Goal: Transaction & Acquisition: Purchase product/service

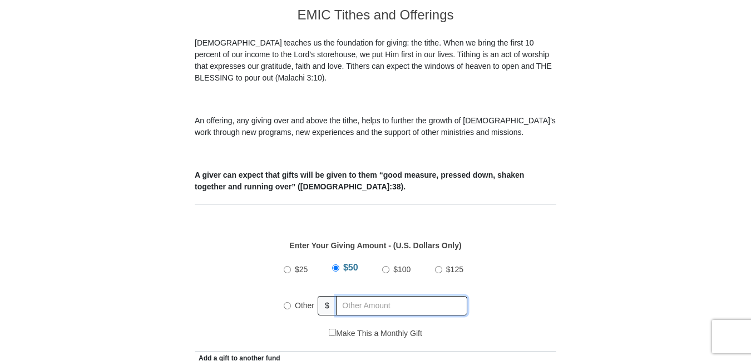
radio input "true"
click at [350, 296] on input "text" at bounding box center [403, 305] width 127 height 19
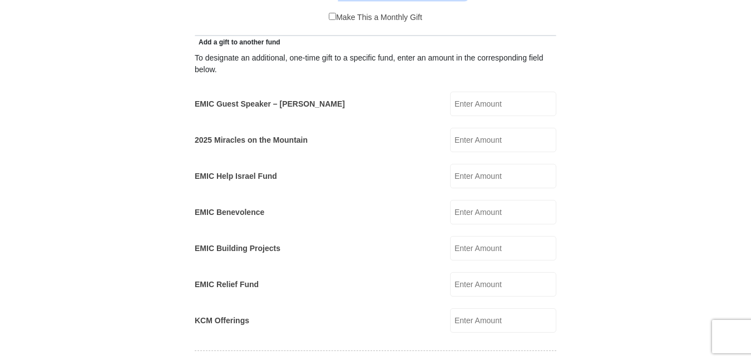
type input "10"
click at [473, 92] on input "EMIC Guest Speaker – [PERSON_NAME]" at bounding box center [503, 104] width 106 height 24
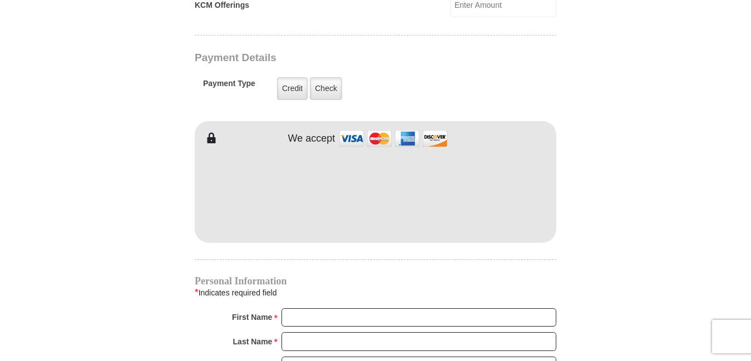
type input "25"
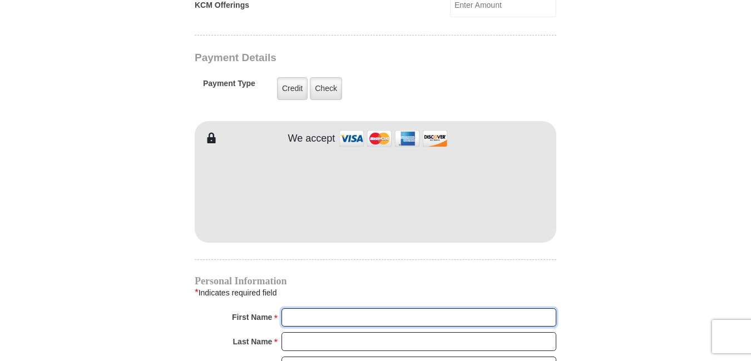
click at [300, 309] on input "First Name *" at bounding box center [418, 318] width 275 height 19
type input "[PERSON_NAME]"
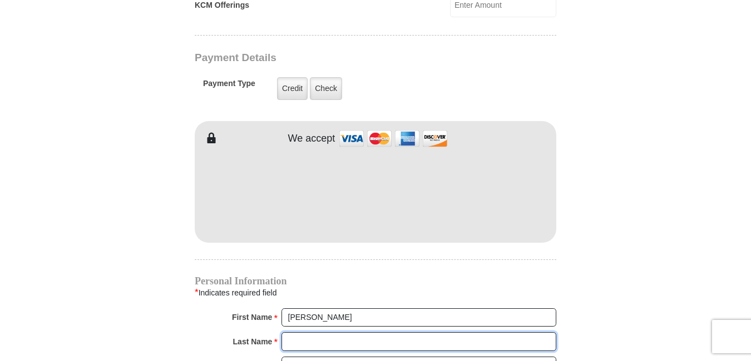
click at [294, 333] on input "Last Name *" at bounding box center [418, 342] width 275 height 19
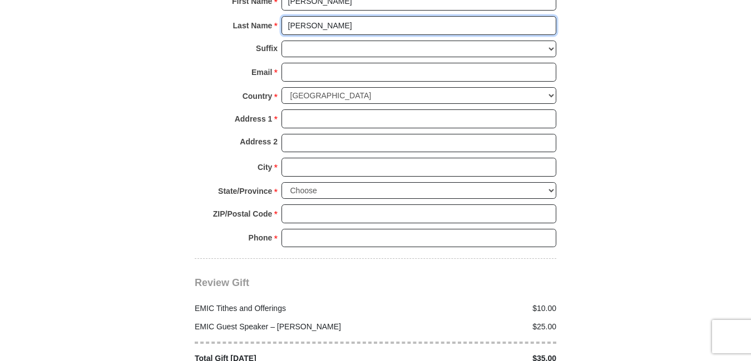
type input "[PERSON_NAME]"
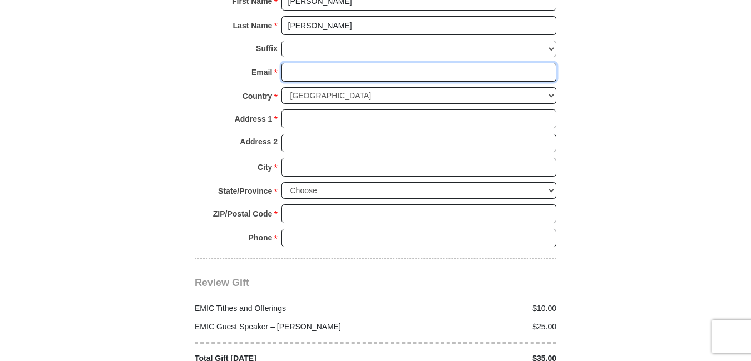
click at [289, 63] on input "Email *" at bounding box center [418, 72] width 275 height 19
type input "[EMAIL_ADDRESS][DOMAIN_NAME]"
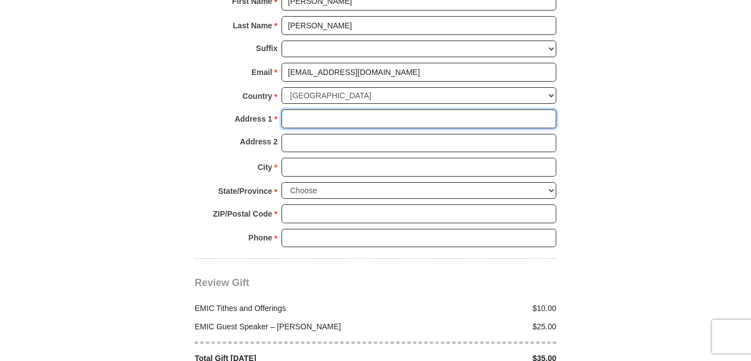
click at [293, 110] on input "Address 1 *" at bounding box center [418, 119] width 275 height 19
type input "P"
type input "[DOMAIN_NAME] 425"
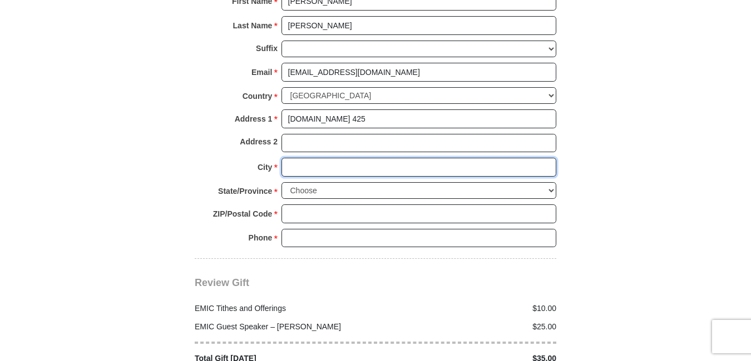
click at [290, 158] on input "City *" at bounding box center [418, 167] width 275 height 19
type input "Bear"
click at [549, 182] on select "Choose [US_STATE] [US_STATE] [US_STATE] [US_STATE] [US_STATE] Armed Forces Amer…" at bounding box center [418, 190] width 275 height 17
select select "DE"
click at [281, 182] on select "Choose [US_STATE] [US_STATE] [US_STATE] [US_STATE] [US_STATE] Armed Forces Amer…" at bounding box center [418, 190] width 275 height 17
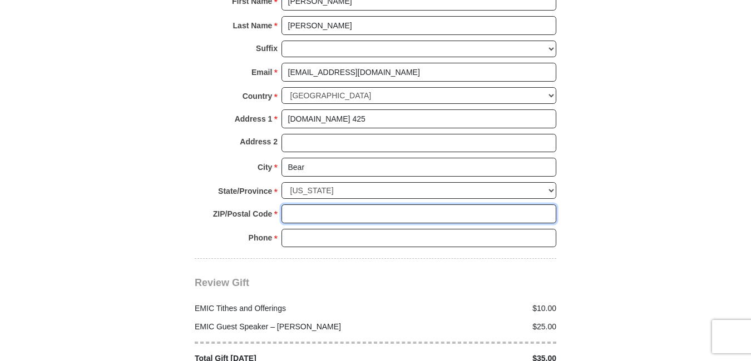
click at [291, 205] on input "ZIP/Postal Code *" at bounding box center [418, 214] width 275 height 19
type input "19701"
click at [290, 229] on input "Phone * *" at bounding box center [418, 238] width 275 height 19
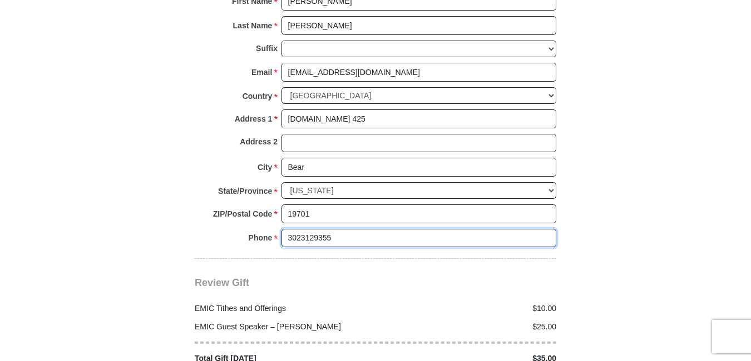
scroll to position [1582, 0]
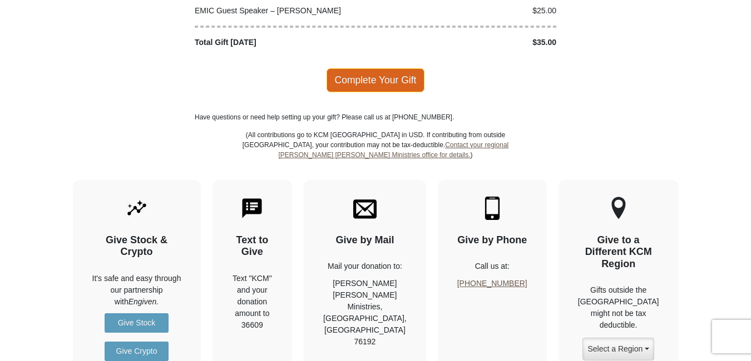
type input "3023129355"
click at [365, 68] on span "Complete Your Gift" at bounding box center [375, 79] width 98 height 23
